Goal: Task Accomplishment & Management: Complete application form

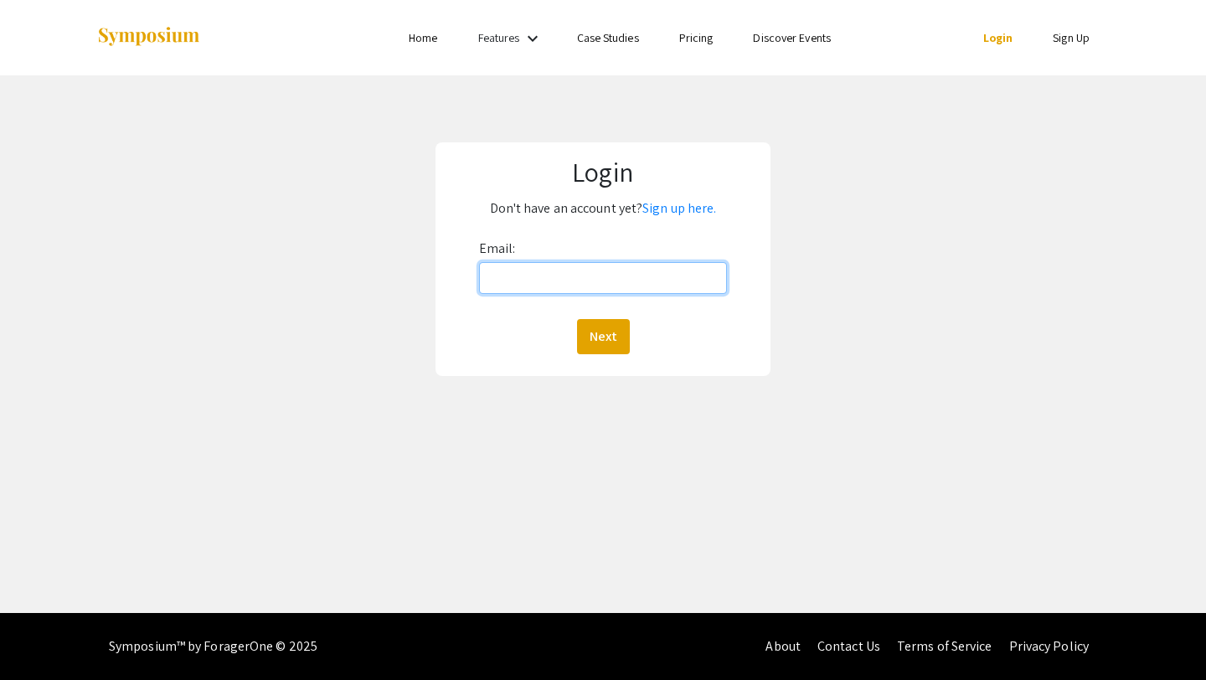
click at [516, 282] on input "Email:" at bounding box center [603, 278] width 249 height 32
type input "[EMAIL_ADDRESS][DOMAIN_NAME]"
click at [577, 319] on button "Next" at bounding box center [603, 336] width 53 height 35
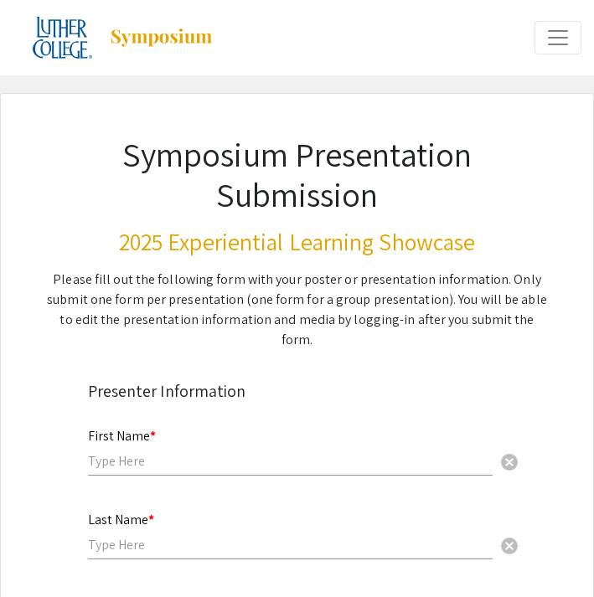
click at [232, 452] on input "text" at bounding box center [290, 461] width 405 height 18
type input "[PERSON_NAME]"
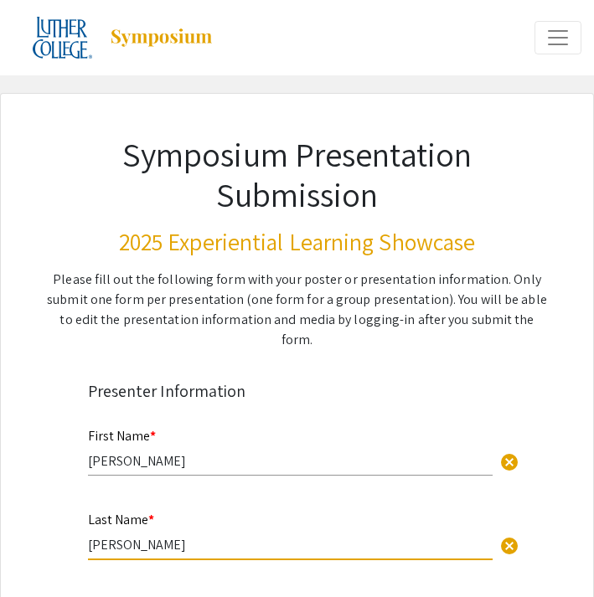
type input "[PERSON_NAME]"
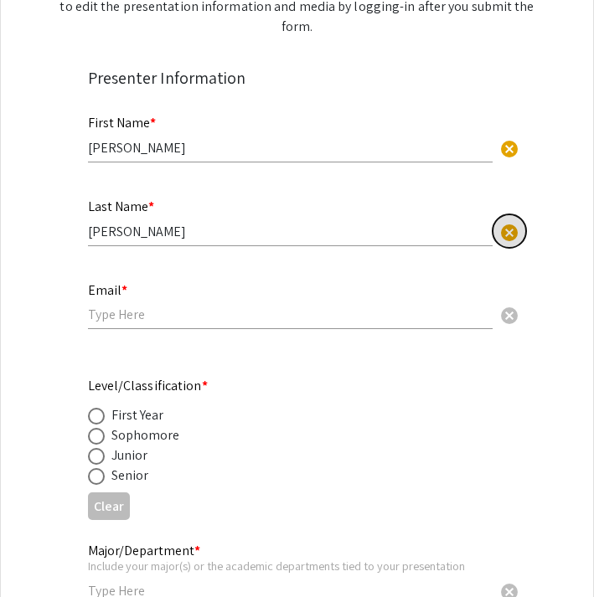
scroll to position [336, 0]
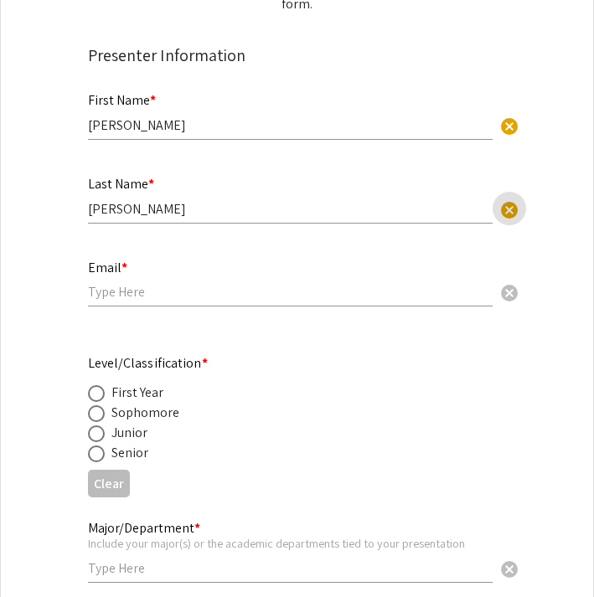
click at [119, 283] on input "email" at bounding box center [290, 292] width 405 height 18
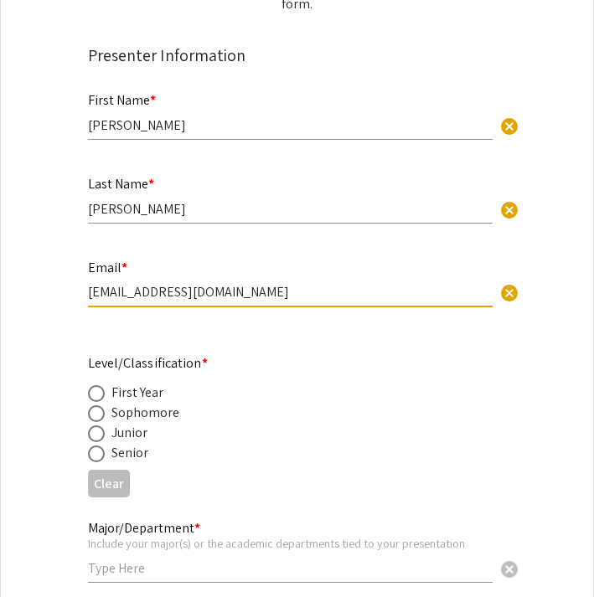
type input "[EMAIL_ADDRESS][DOMAIN_NAME]"
click at [93, 446] on span at bounding box center [96, 454] width 17 height 17
click at [93, 446] on input "radio" at bounding box center [96, 454] width 17 height 17
radio input "true"
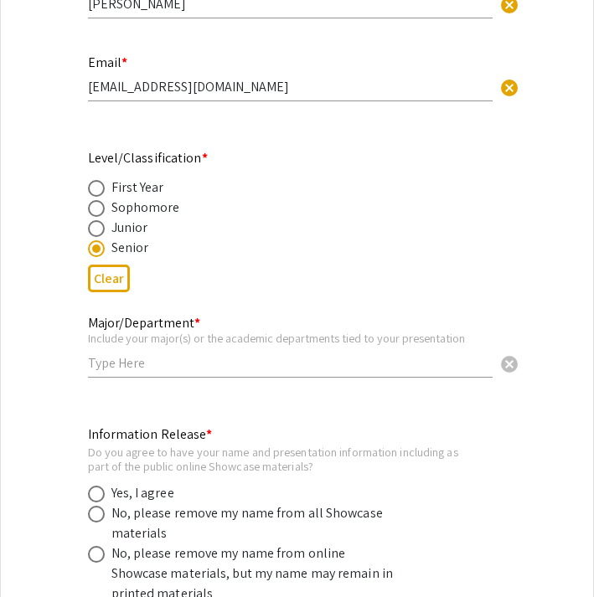
scroll to position [544, 0]
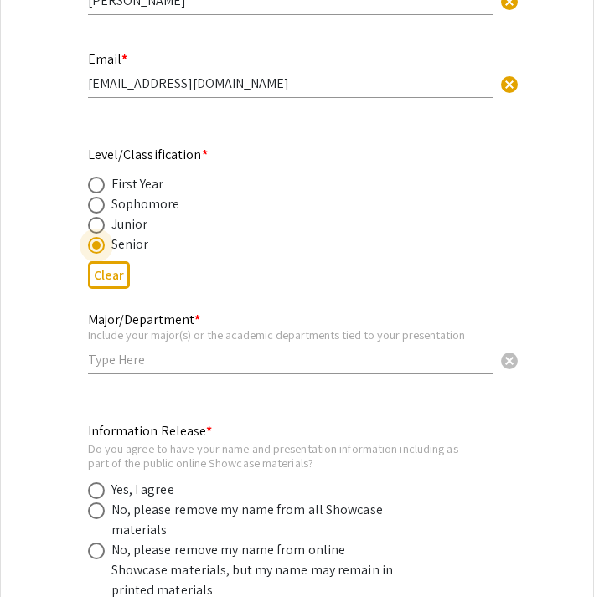
click at [114, 351] on input "text" at bounding box center [290, 360] width 405 height 18
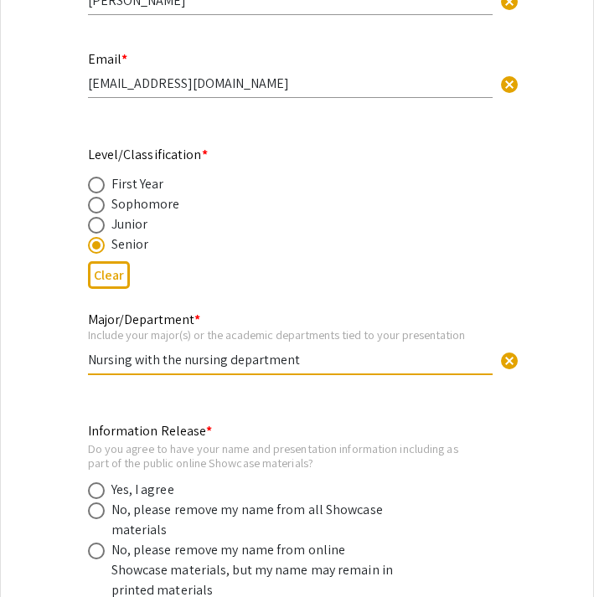
scroll to position [673, 0]
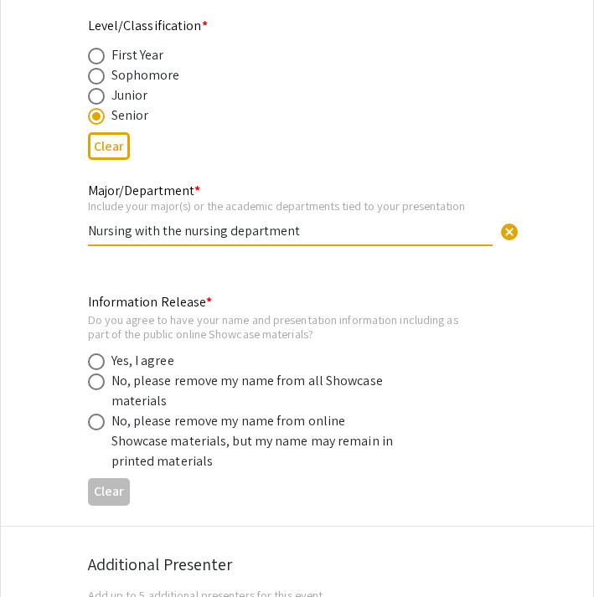
type input "Nursing with the nursing department"
click at [95, 353] on span at bounding box center [96, 361] width 17 height 17
click at [95, 353] on input "radio" at bounding box center [96, 361] width 17 height 17
radio input "true"
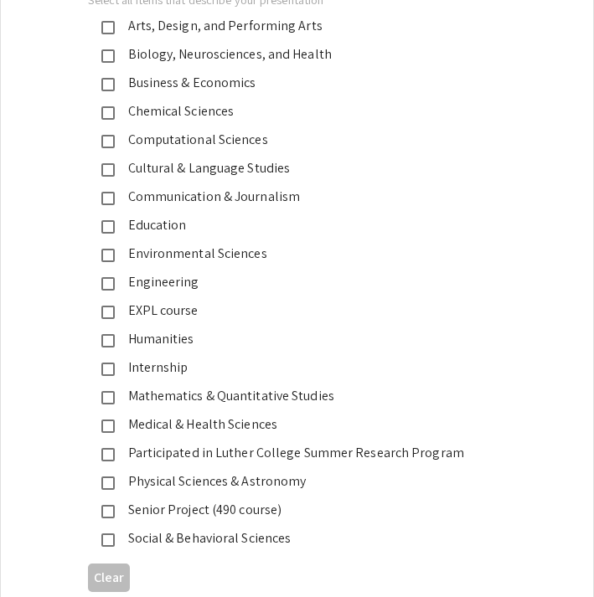
scroll to position [2367, 0]
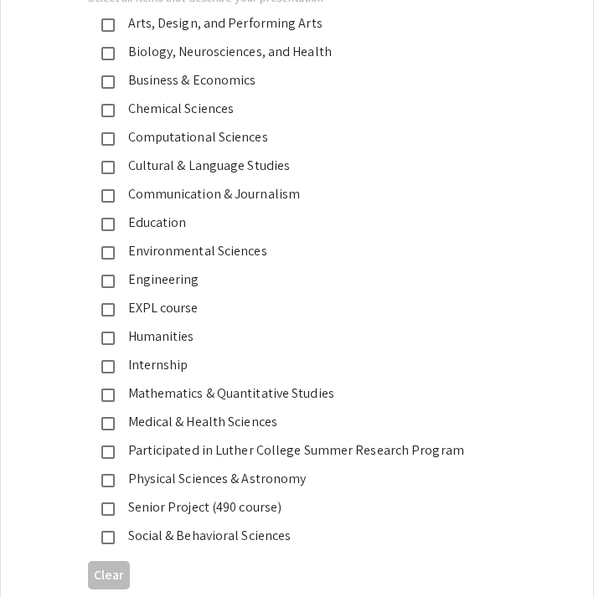
click at [106, 417] on mat-pseudo-checkbox at bounding box center [107, 423] width 13 height 13
click at [106, 531] on mat-pseudo-checkbox at bounding box center [107, 537] width 13 height 13
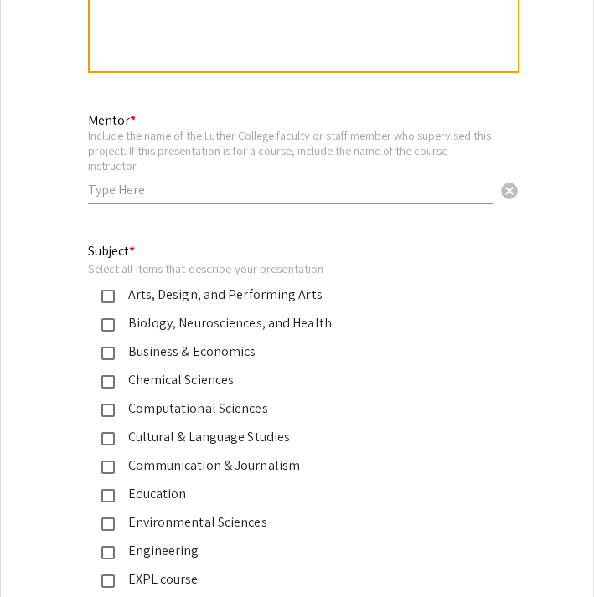
scroll to position [2086, 0]
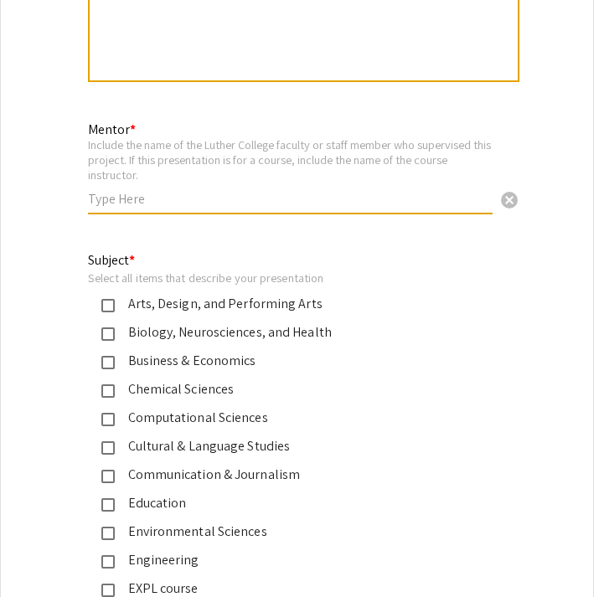
click at [116, 190] on input "text" at bounding box center [290, 199] width 405 height 18
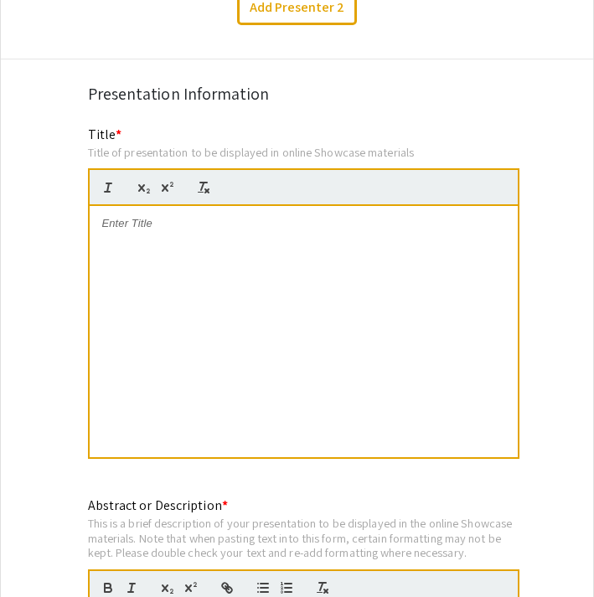
scroll to position [1308, 0]
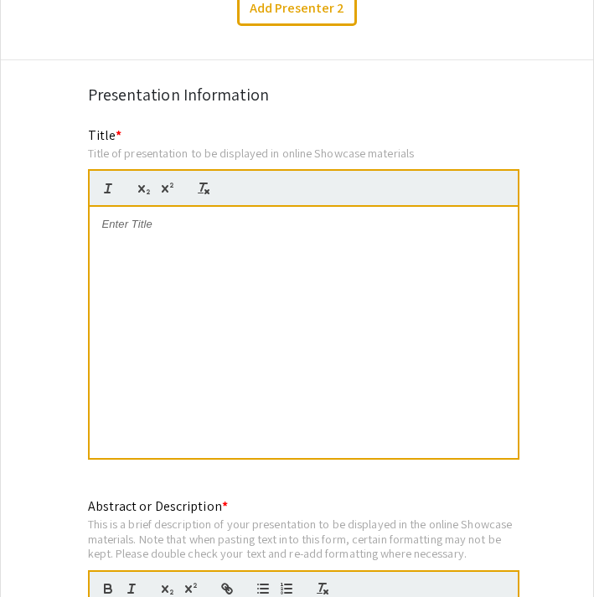
type input "[PERSON_NAME]"
click at [111, 271] on div at bounding box center [304, 332] width 428 height 251
click at [195, 217] on p "Providing Inpatient Psychaitric" at bounding box center [303, 224] width 403 height 15
click at [310, 217] on p "Providing Inpatient Adult Psychaitric" at bounding box center [303, 224] width 403 height 15
click at [147, 217] on p "Providing Inpatient Adult Psychiatric Nursing Care" at bounding box center [303, 224] width 403 height 15
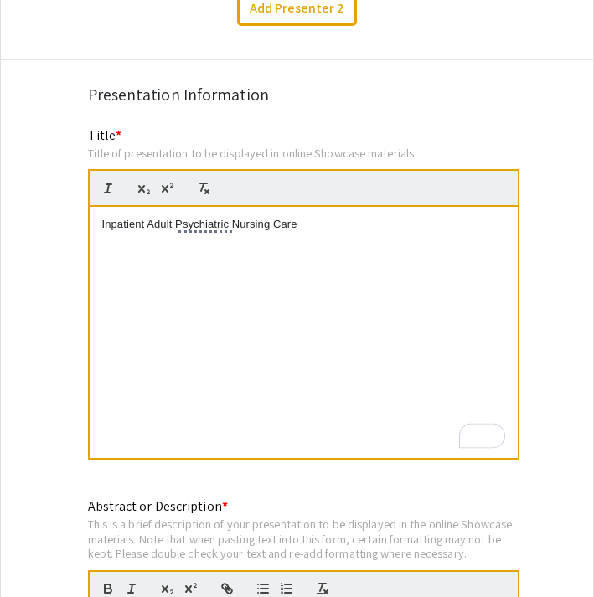
click at [327, 217] on p "Inpatient Adult Psychiatric Nursing Care" at bounding box center [303, 224] width 403 height 15
click at [98, 208] on div "Inpatient Adult Psychiatric Nursing Care" at bounding box center [304, 332] width 428 height 251
click at [415, 230] on div "Inpatient Adult Psychiatric Nursing Care" at bounding box center [304, 332] width 428 height 251
click at [99, 216] on div "Inpatient Adult Psychiatric Nursing Care" at bounding box center [304, 332] width 428 height 251
click at [105, 217] on p "Inpatient Adult Psychiatric Nursing Care" at bounding box center [303, 224] width 403 height 15
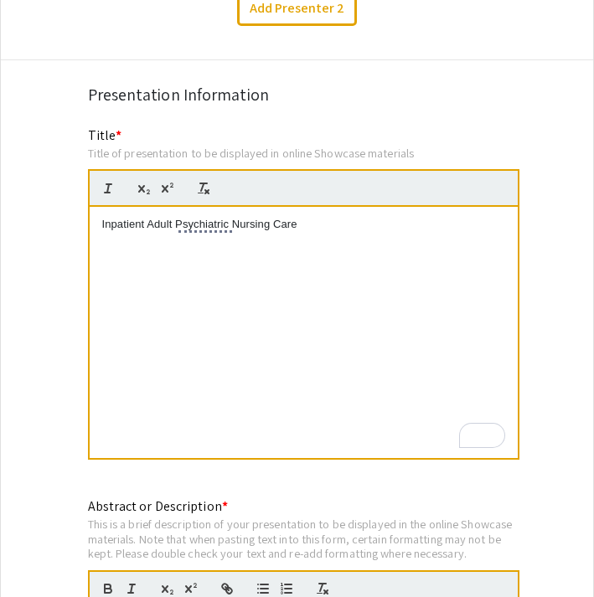
click at [333, 217] on p "Inpatient Adult Psychiatric Nursing Care" at bounding box center [303, 224] width 403 height 15
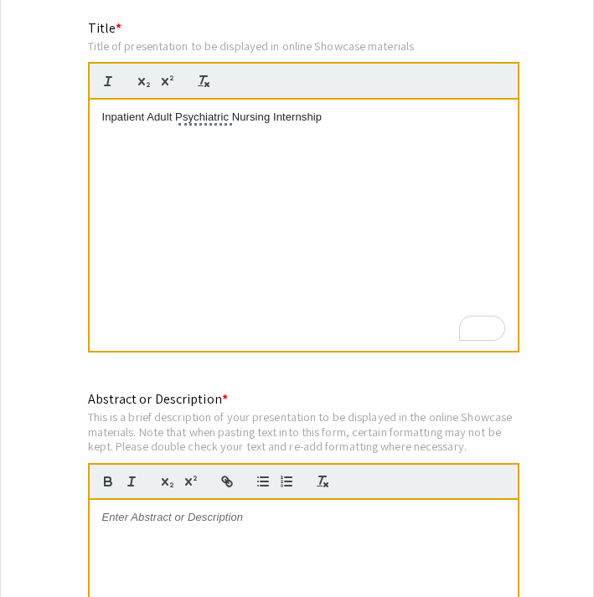
scroll to position [1618, 0]
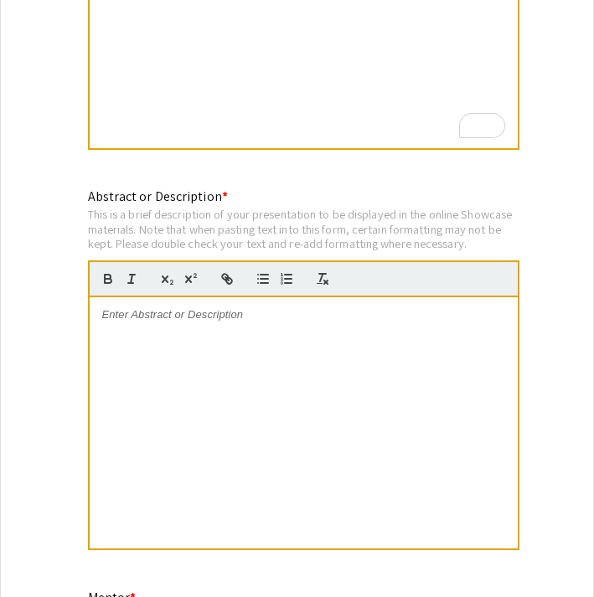
click at [209, 386] on div at bounding box center [304, 422] width 428 height 251
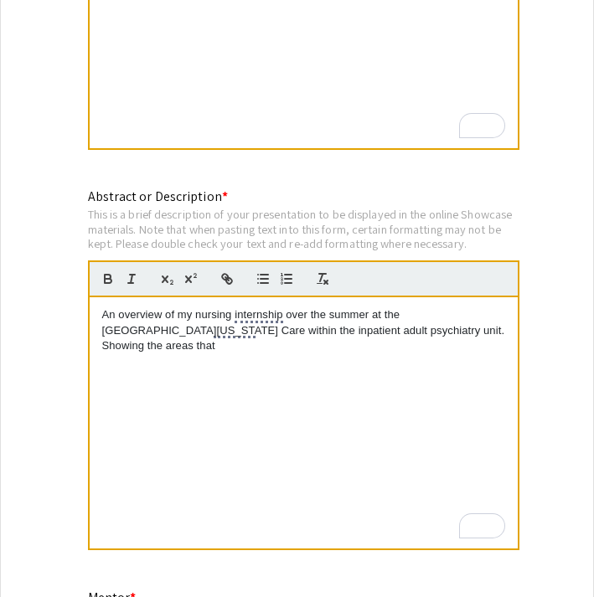
click at [198, 307] on p "An overview of my nursing internship over the summer at the [GEOGRAPHIC_DATA][U…" at bounding box center [303, 330] width 403 height 46
click at [214, 369] on div "An overview of my nursing internship over the summer at the [GEOGRAPHIC_DATA][U…" at bounding box center [304, 422] width 428 height 251
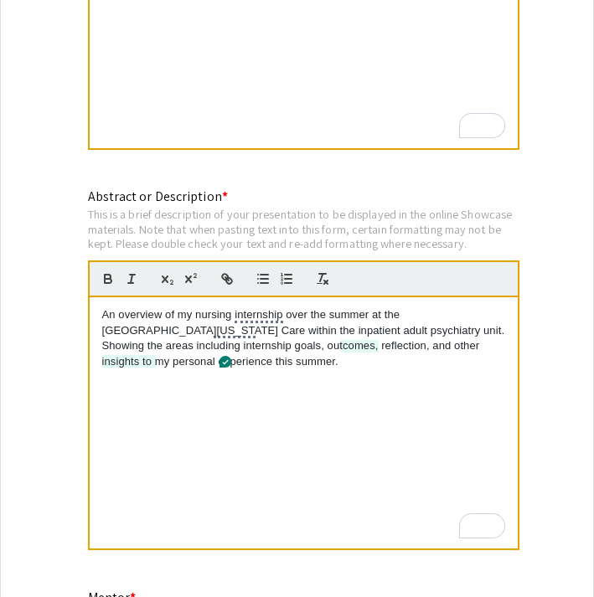
click at [304, 307] on p "An overview of my nursing internship over the summer at the [GEOGRAPHIC_DATA][U…" at bounding box center [303, 338] width 403 height 62
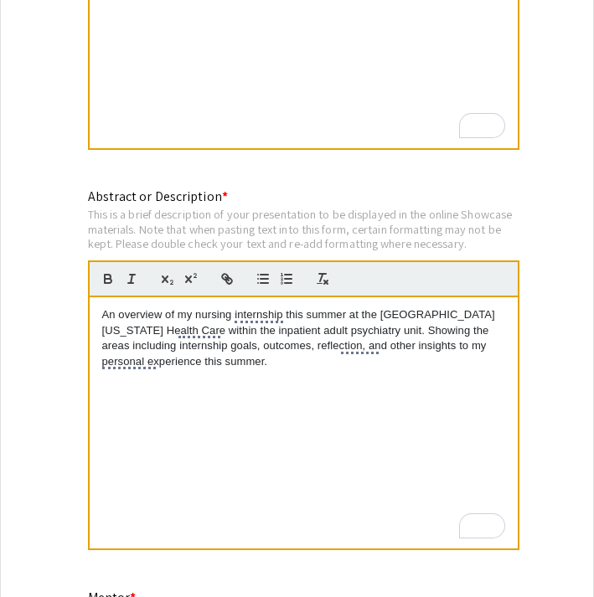
click at [178, 332] on p "An overview of my nursing internship this summer at the [GEOGRAPHIC_DATA][US_ST…" at bounding box center [303, 338] width 403 height 62
click at [373, 342] on p "An overview of my nursing internship this summer at the [GEOGRAPHIC_DATA][US_ST…" at bounding box center [303, 338] width 403 height 62
click at [361, 333] on p "An overview of my nursing internship this summer at the [GEOGRAPHIC_DATA][US_ST…" at bounding box center [303, 338] width 403 height 62
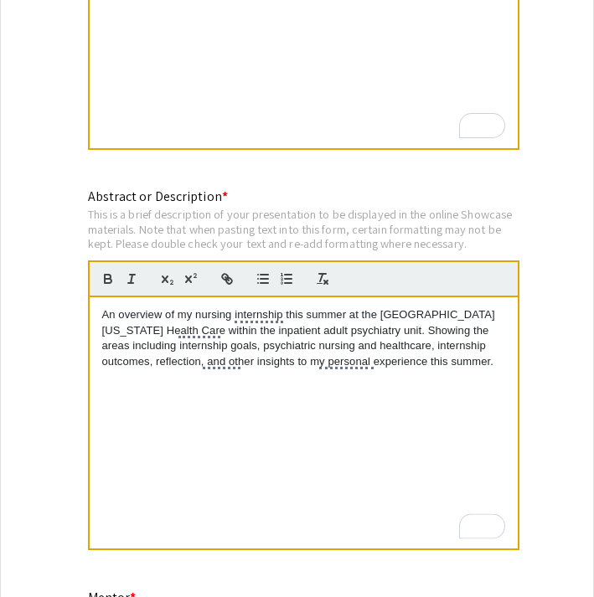
click at [95, 343] on div "An overview of my nursing internship this summer at the [GEOGRAPHIC_DATA][US_ST…" at bounding box center [304, 422] width 428 height 251
click at [456, 352] on div "An overview of my nursing internship this summer at the [GEOGRAPHIC_DATA][US_ST…" at bounding box center [304, 422] width 428 height 251
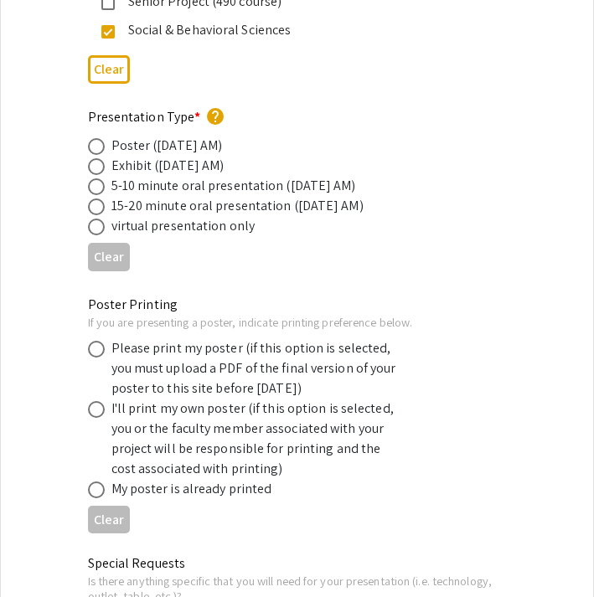
scroll to position [2808, 0]
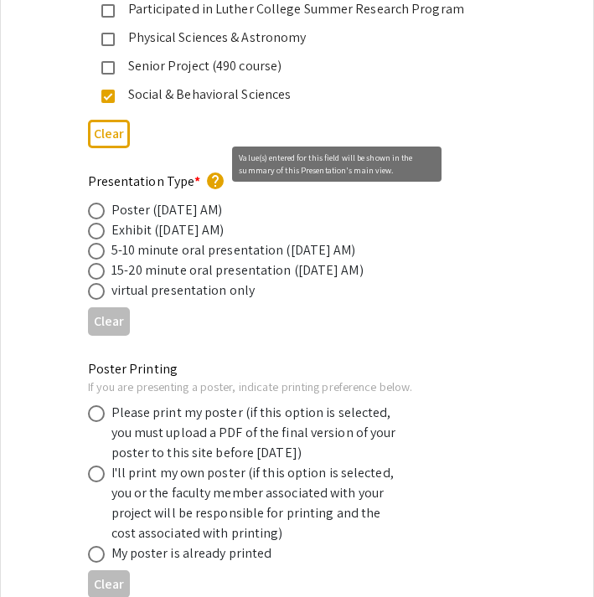
click at [211, 171] on mat-icon "help" at bounding box center [215, 181] width 20 height 20
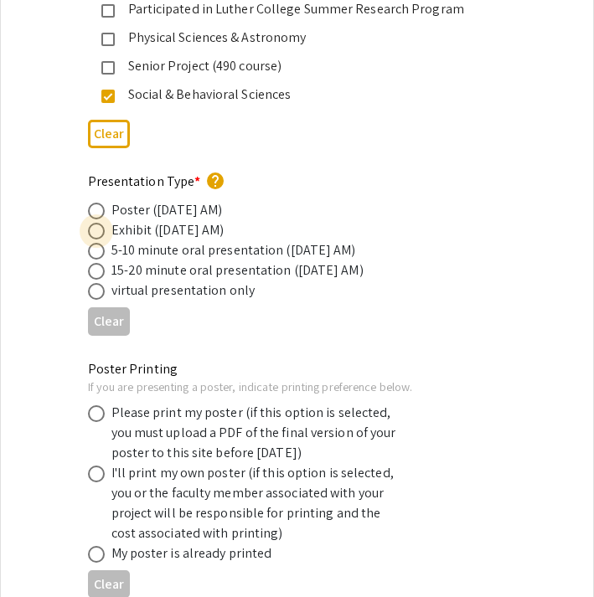
click at [92, 223] on span at bounding box center [96, 231] width 17 height 17
click at [92, 223] on input "radio" at bounding box center [96, 231] width 17 height 17
radio input "true"
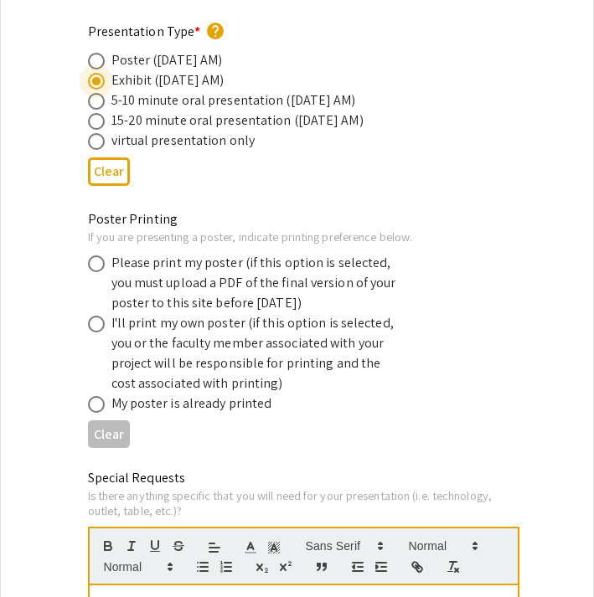
click at [31, 322] on div "Poster Printing If you are presenting a poster, indicate printing preference be…" at bounding box center [297, 332] width 592 height 246
click at [101, 255] on span at bounding box center [96, 263] width 17 height 17
click at [101, 255] on input "radio" at bounding box center [96, 263] width 17 height 17
radio input "true"
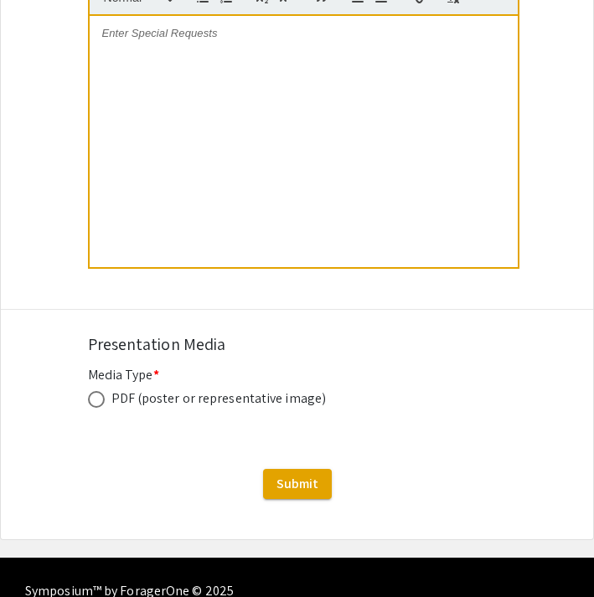
scroll to position [3541, 0]
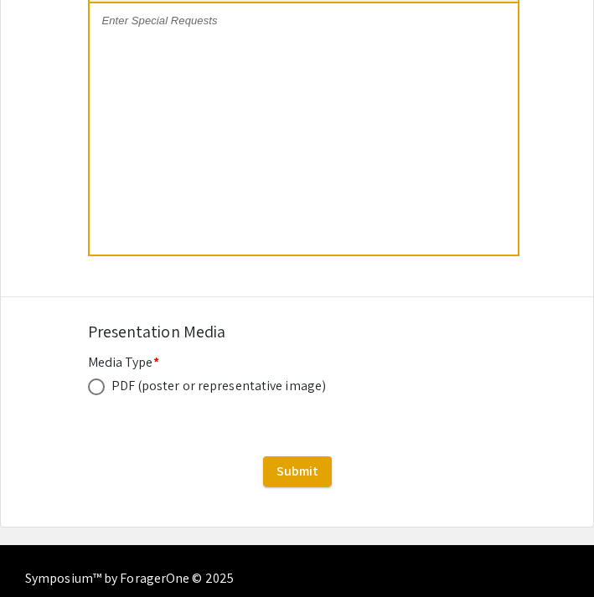
click at [92, 379] on span at bounding box center [96, 387] width 17 height 17
click at [92, 379] on input "radio" at bounding box center [96, 387] width 17 height 17
radio input "true"
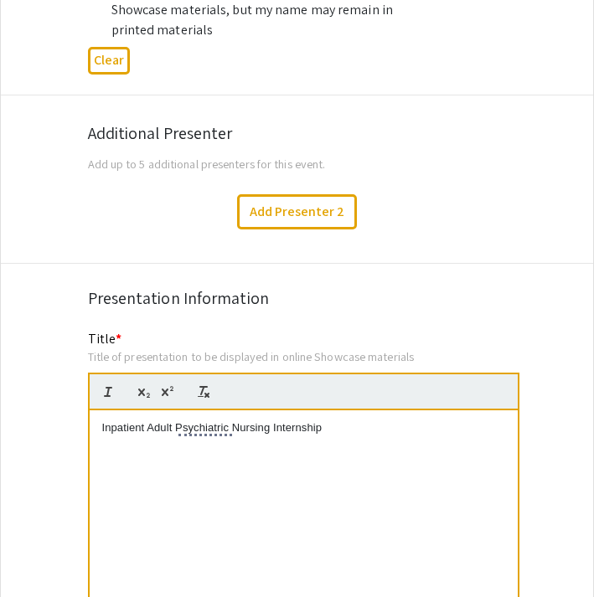
scroll to position [1656, 0]
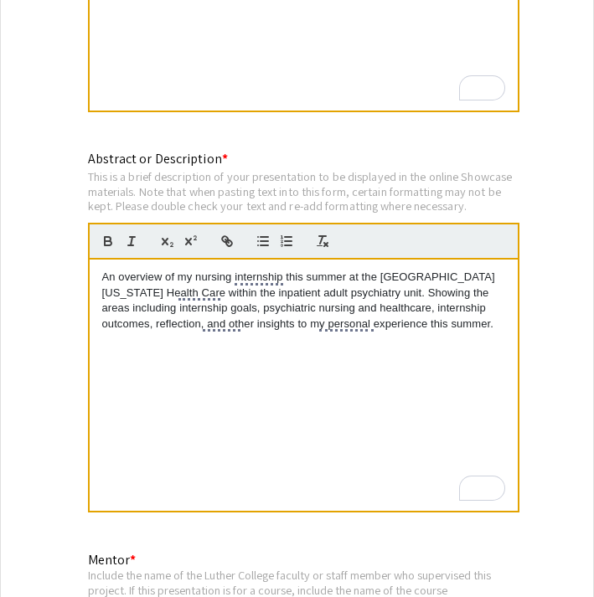
click at [440, 312] on p "An overview of my nursing internship this summer at the [GEOGRAPHIC_DATA][US_ST…" at bounding box center [303, 301] width 403 height 62
drag, startPoint x: 441, startPoint y: 311, endPoint x: 77, endPoint y: 266, distance: 367.1
click at [77, 266] on div "Abstract or Description * This is a brief description of your presentation to b…" at bounding box center [297, 342] width 444 height 387
copy p "An overview of my nursing internship this summer at the [GEOGRAPHIC_DATA][US_ST…"
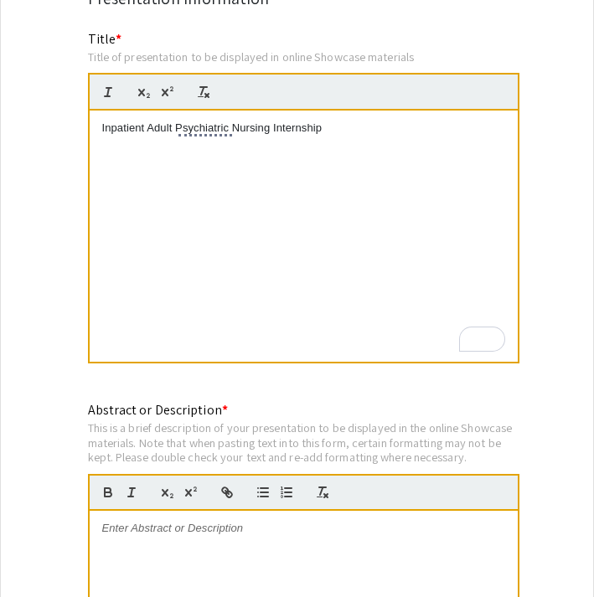
scroll to position [1406, 0]
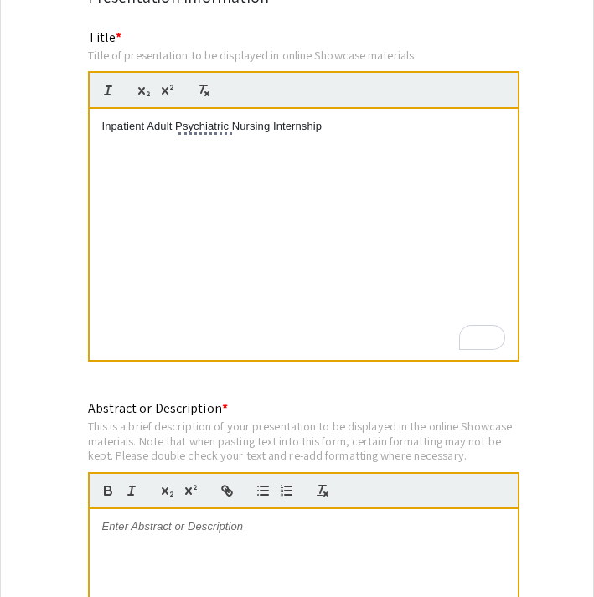
click at [271, 238] on div "Inpatient Adult Psychiatric Nursing Internship" at bounding box center [304, 234] width 428 height 251
click at [102, 119] on p "Inpatient Adult Psychiatric Nursing Internship" at bounding box center [303, 126] width 403 height 15
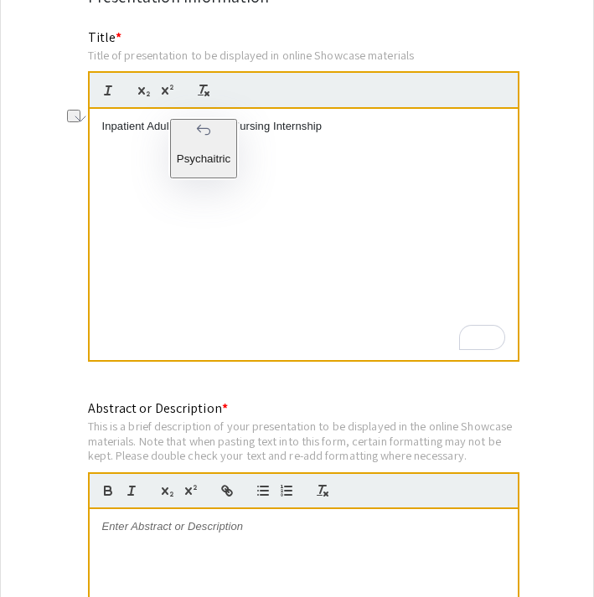
click at [173, 119] on p "Inpatient Adult Psychiatric Nursing Internship" at bounding box center [303, 126] width 403 height 15
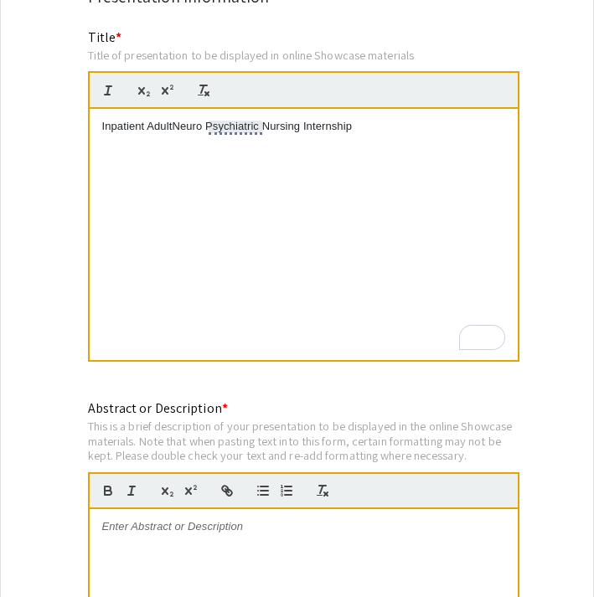
click at [216, 119] on p "Inpatient AdultNeuro Psychiatric Nursing Internship" at bounding box center [303, 126] width 403 height 15
click at [178, 119] on p "Inpatient AdultNeuropsychiatric Nursing Internship" at bounding box center [303, 126] width 403 height 15
click at [348, 119] on p "Inpatient Adult Neuropsychiatric Nursing Internship" at bounding box center [303, 126] width 403 height 15
copy p "Inpatient Adult Neuropsychiatric Nursing Internship"
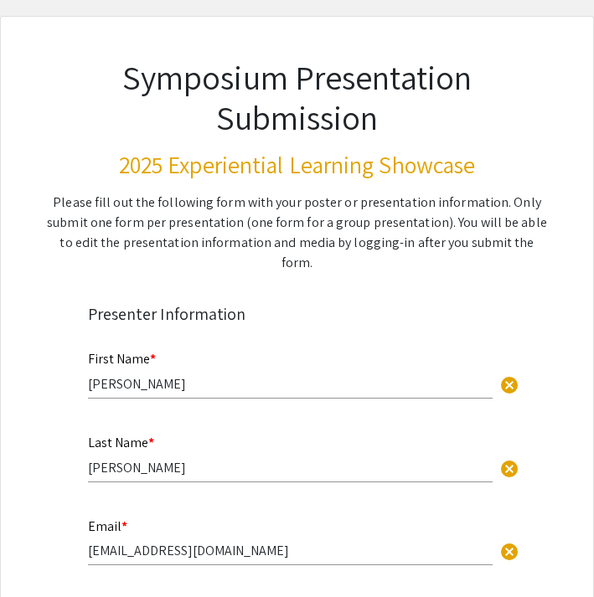
scroll to position [0, 0]
